Goal: Transaction & Acquisition: Purchase product/service

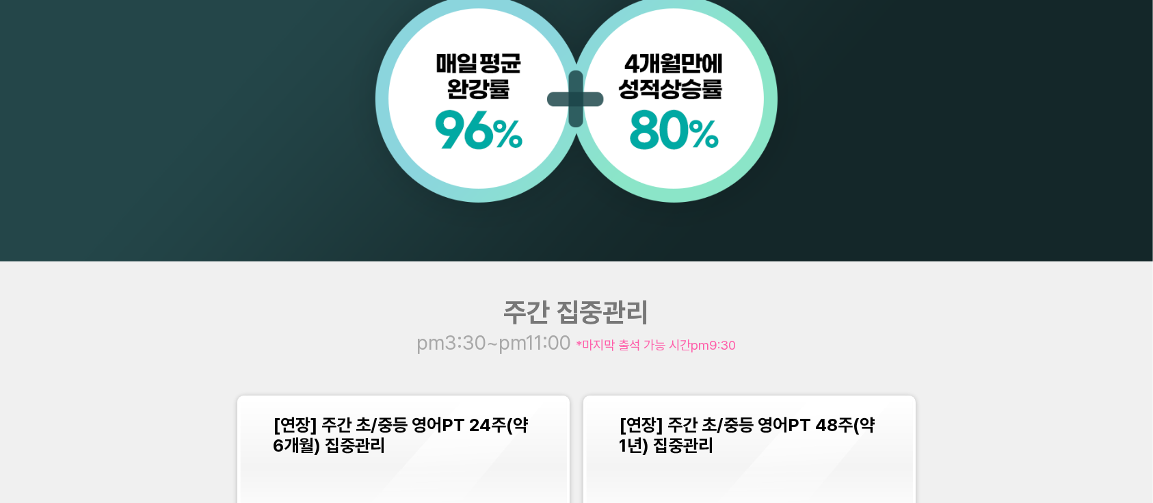
scroll to position [1549, 0]
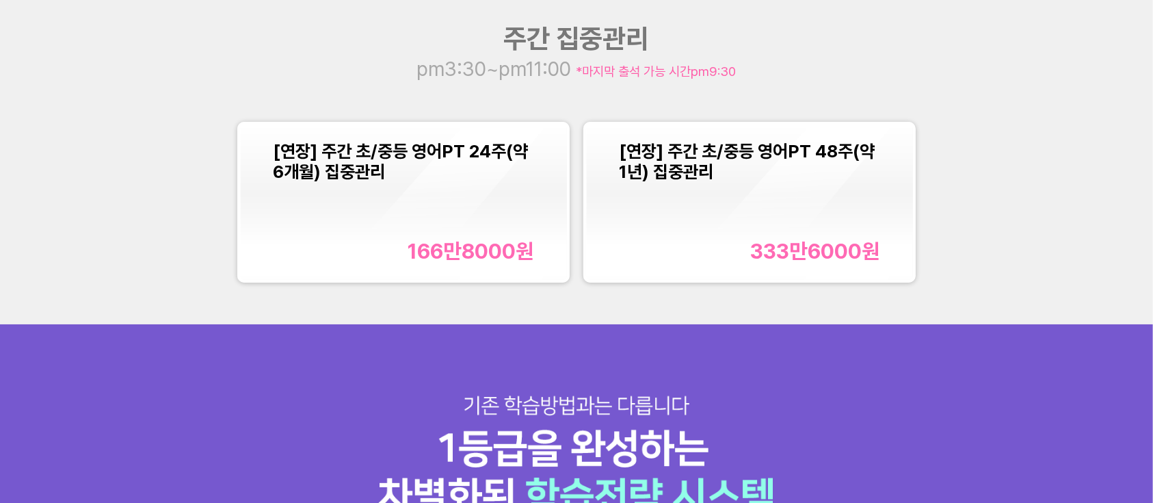
click at [443, 230] on div "[연장] 주간 초/중등 영어PT 24주(약 6개월) 집중관리 166만8000 원" at bounding box center [403, 202] width 261 height 122
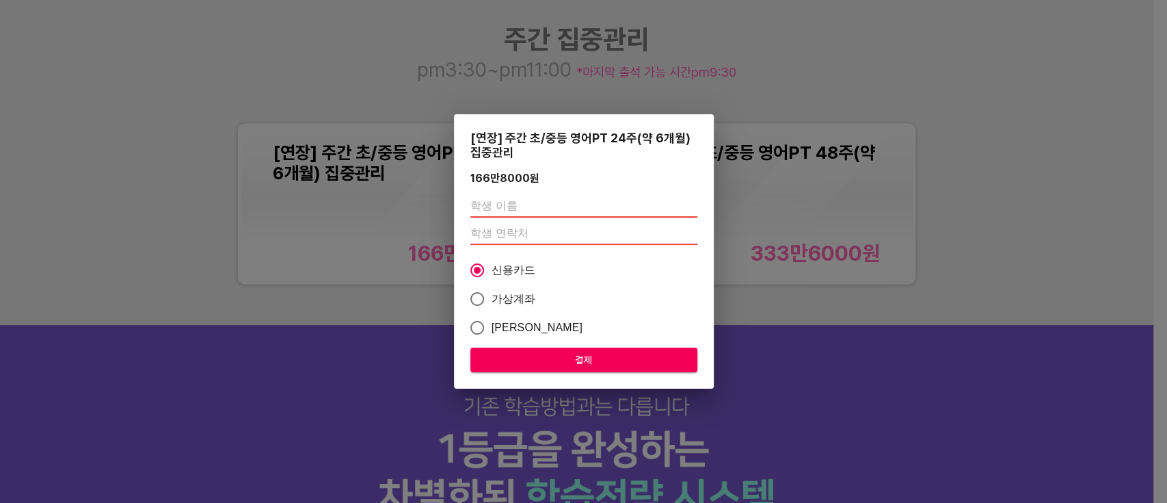
click at [534, 204] on input "text" at bounding box center [583, 207] width 227 height 22
type input "테스트"
click at [555, 237] on input "number" at bounding box center [583, 234] width 227 height 22
type input "01046353063"
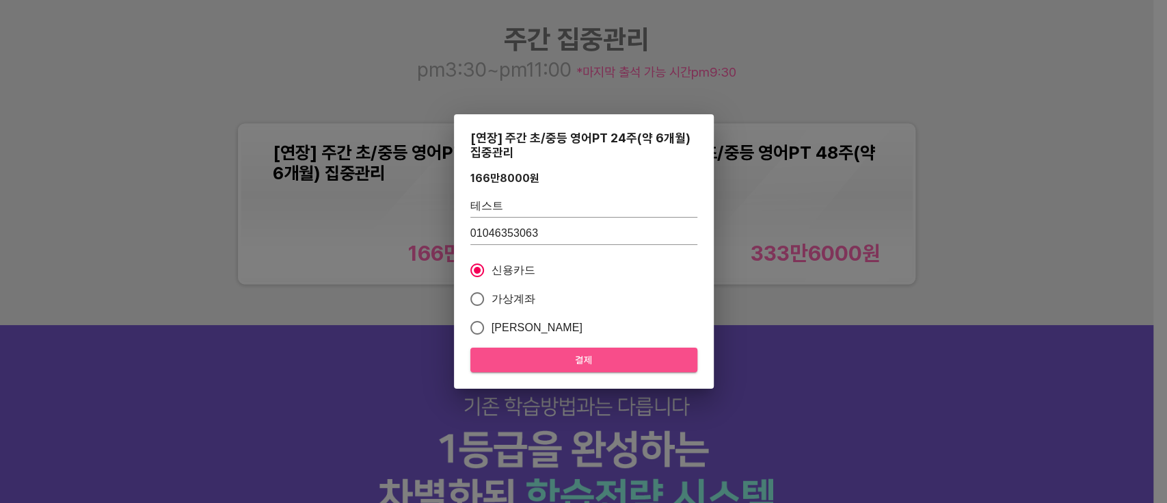
click at [592, 364] on span "결제" at bounding box center [583, 359] width 205 height 17
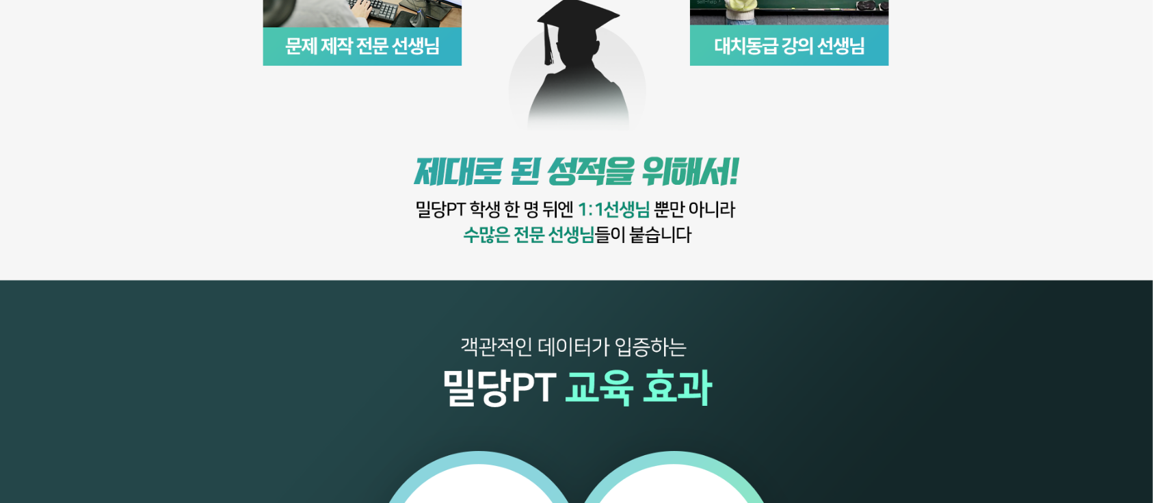
scroll to position [1458, 0]
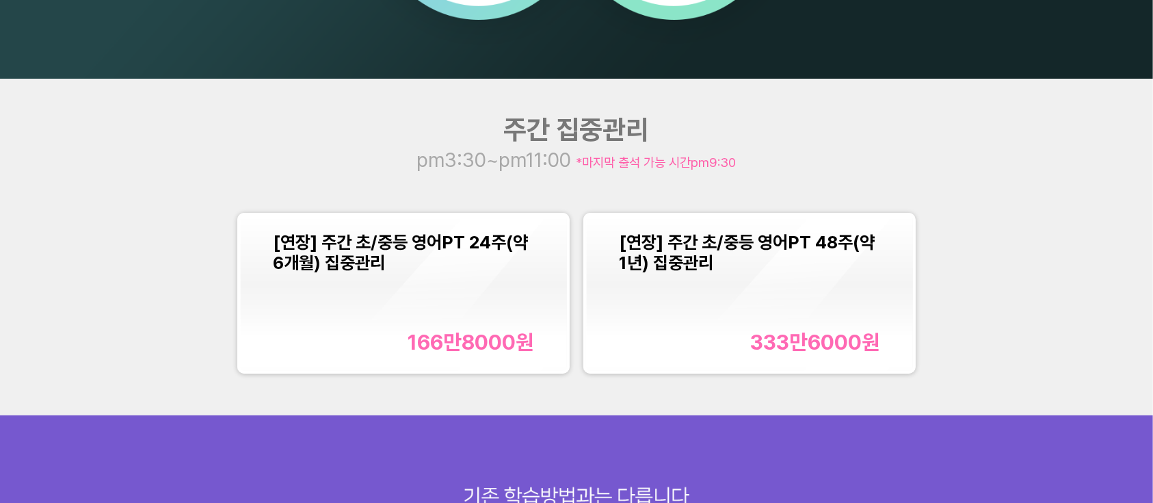
click at [505, 282] on div "[연장] 주간 초/중등 영어PT 24주(약 6개월) 집중관리 166만8000 원" at bounding box center [403, 293] width 261 height 122
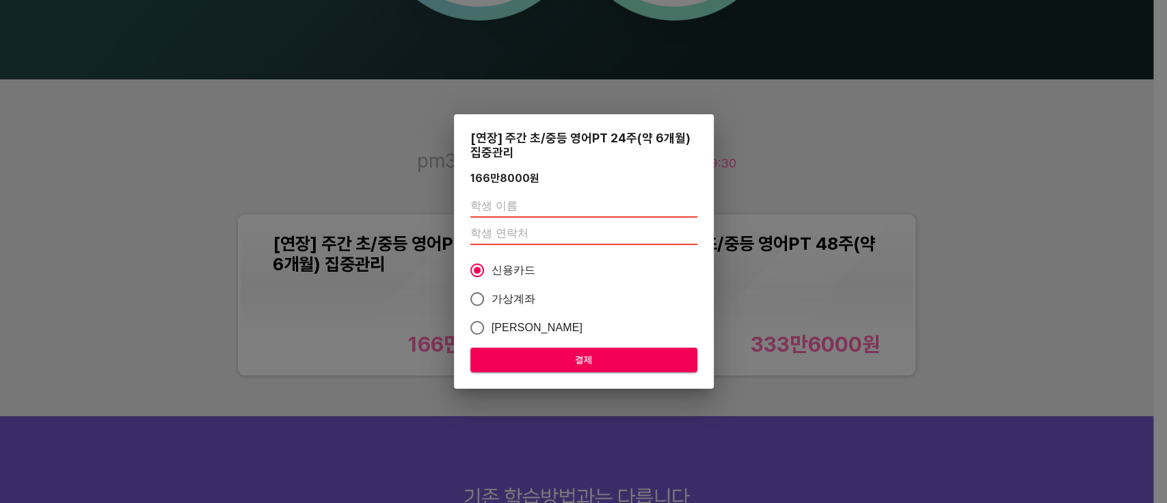
click at [542, 192] on div at bounding box center [583, 220] width 227 height 60
click at [543, 203] on input "text" at bounding box center [583, 207] width 227 height 22
type input "[PERSON_NAME]"
click at [499, 224] on input "number" at bounding box center [583, 234] width 227 height 22
type input "01046353063"
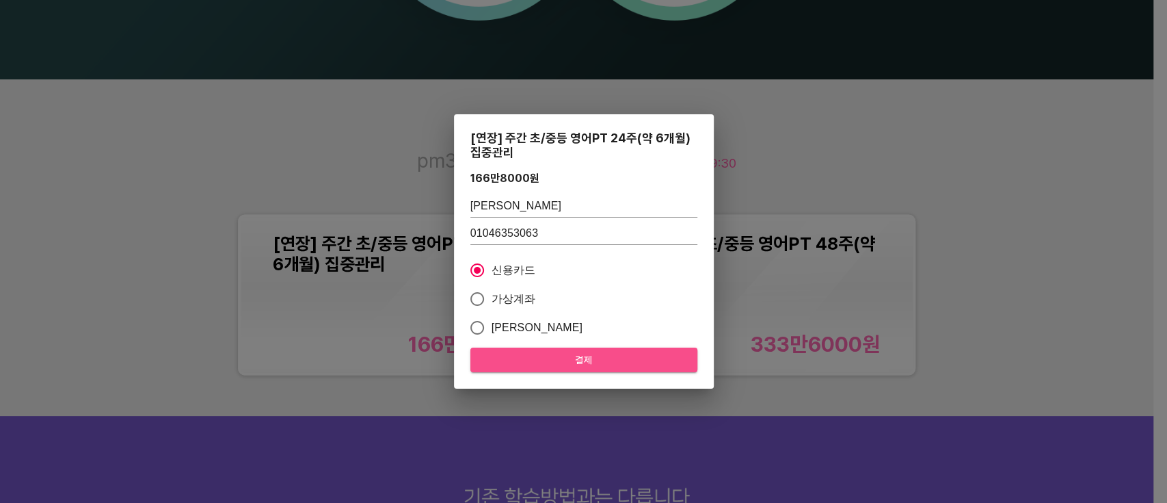
click at [583, 358] on span "결제" at bounding box center [583, 359] width 205 height 17
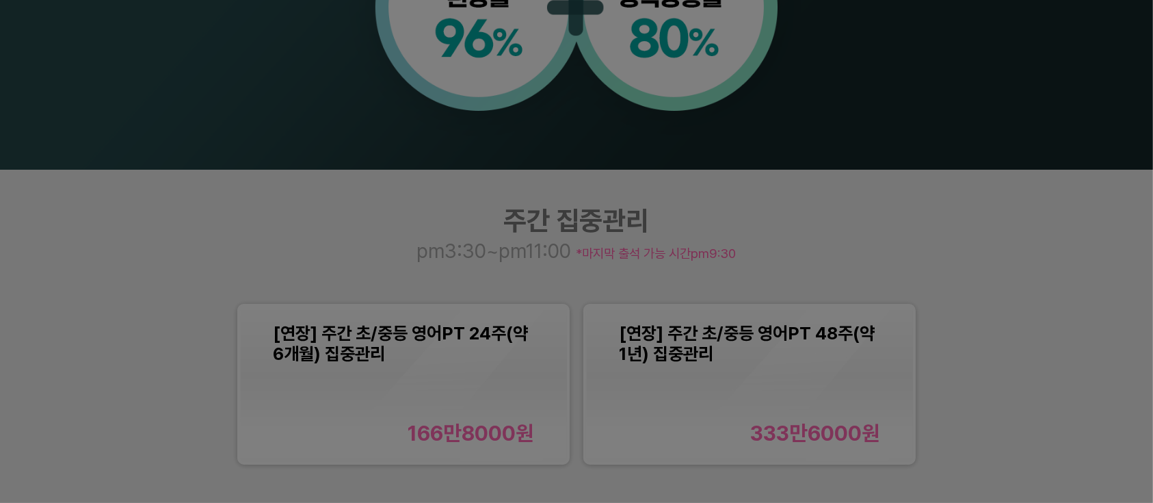
scroll to position [911, 0]
